Goal: Transaction & Acquisition: Obtain resource

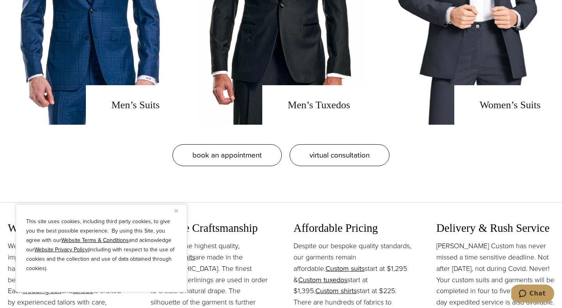
scroll to position [728, 0]
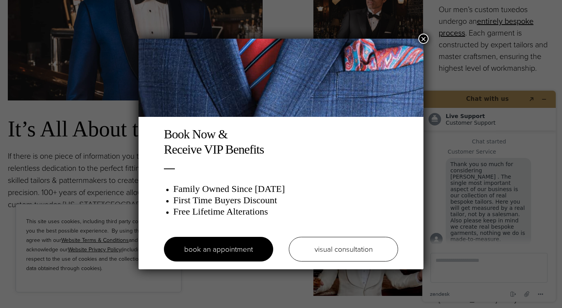
click at [424, 41] on button "×" at bounding box center [424, 39] width 10 height 10
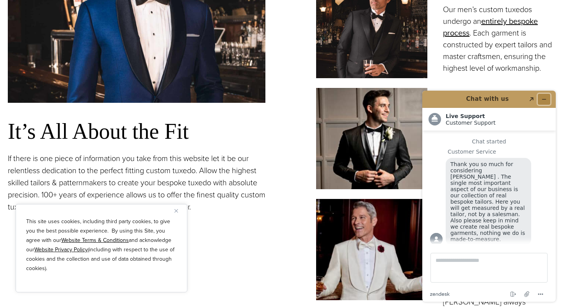
click at [545, 98] on icon "Minimize widget" at bounding box center [544, 98] width 5 height 5
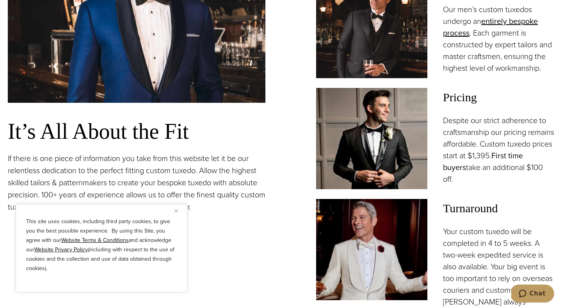
click at [485, 170] on link "First time buyers" at bounding box center [483, 161] width 80 height 23
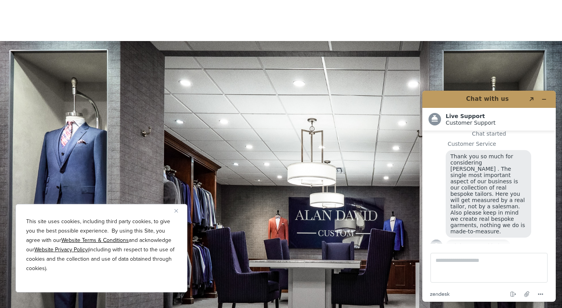
scroll to position [1298, 0]
